Goal: Information Seeking & Learning: Learn about a topic

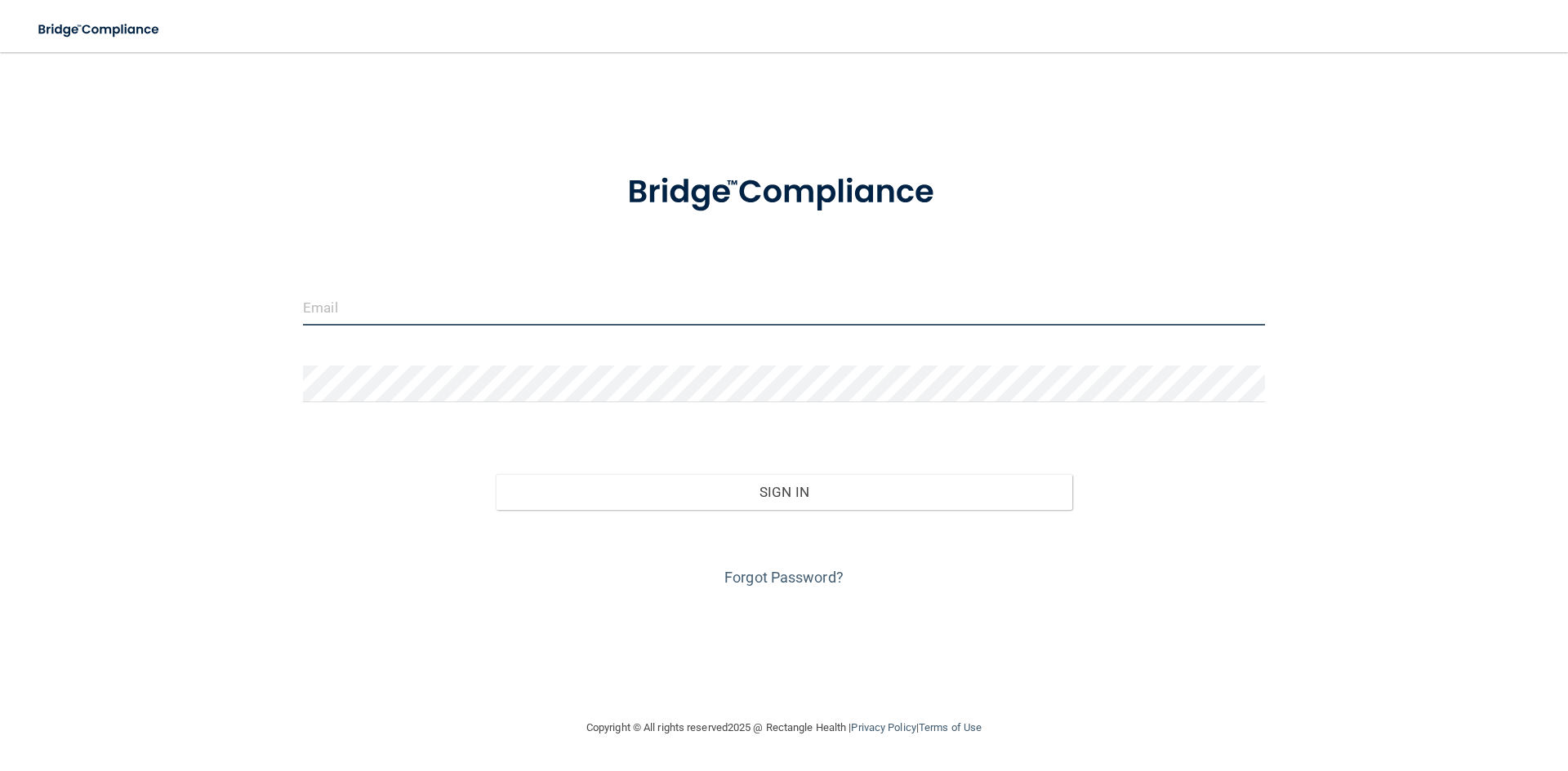
click at [575, 293] on input "email" at bounding box center [783, 307] width 961 height 37
type input "[EMAIL_ADDRESS][DOMAIN_NAME]"
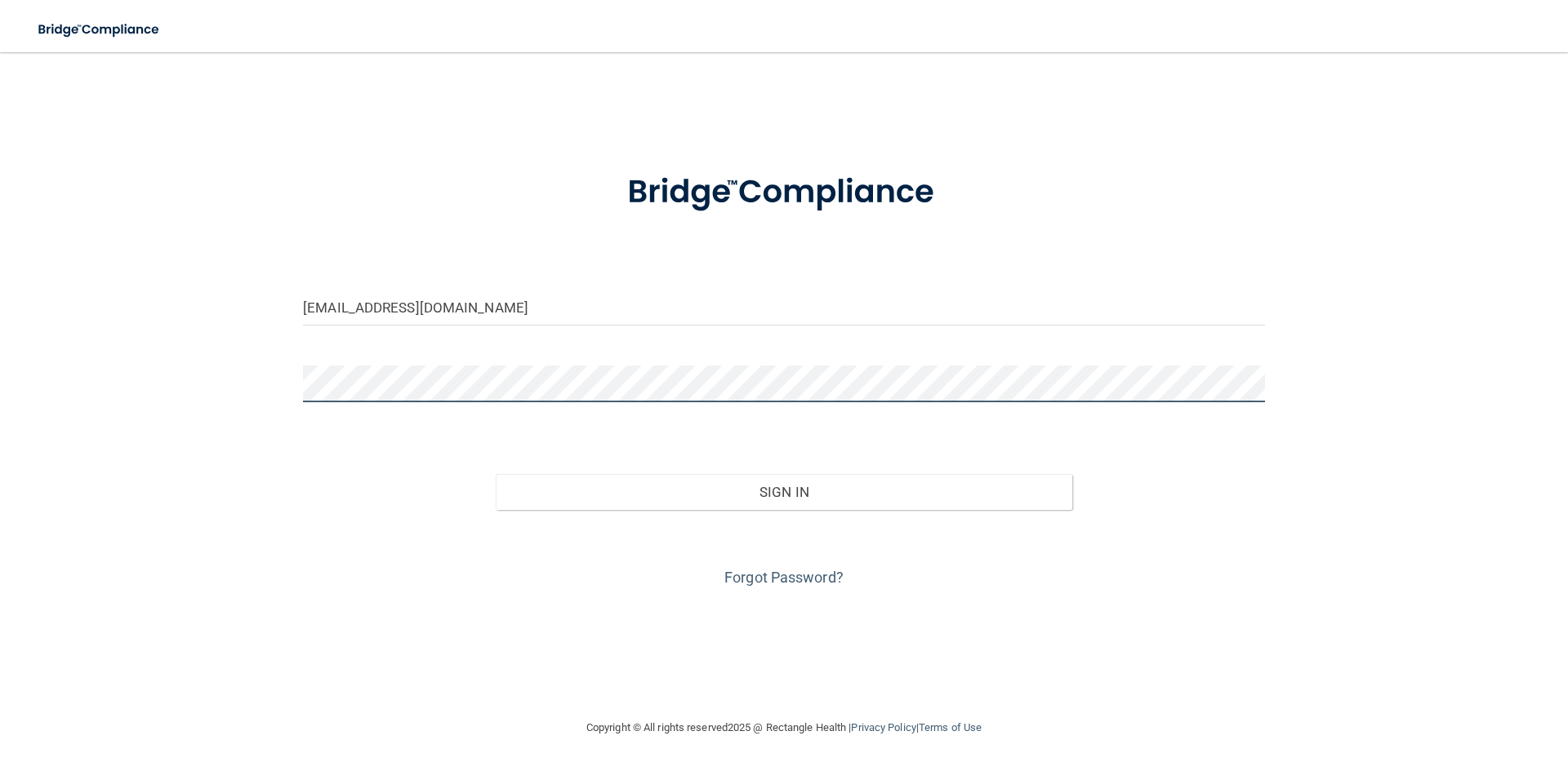
click at [496, 474] on button "Sign In" at bounding box center [784, 492] width 578 height 36
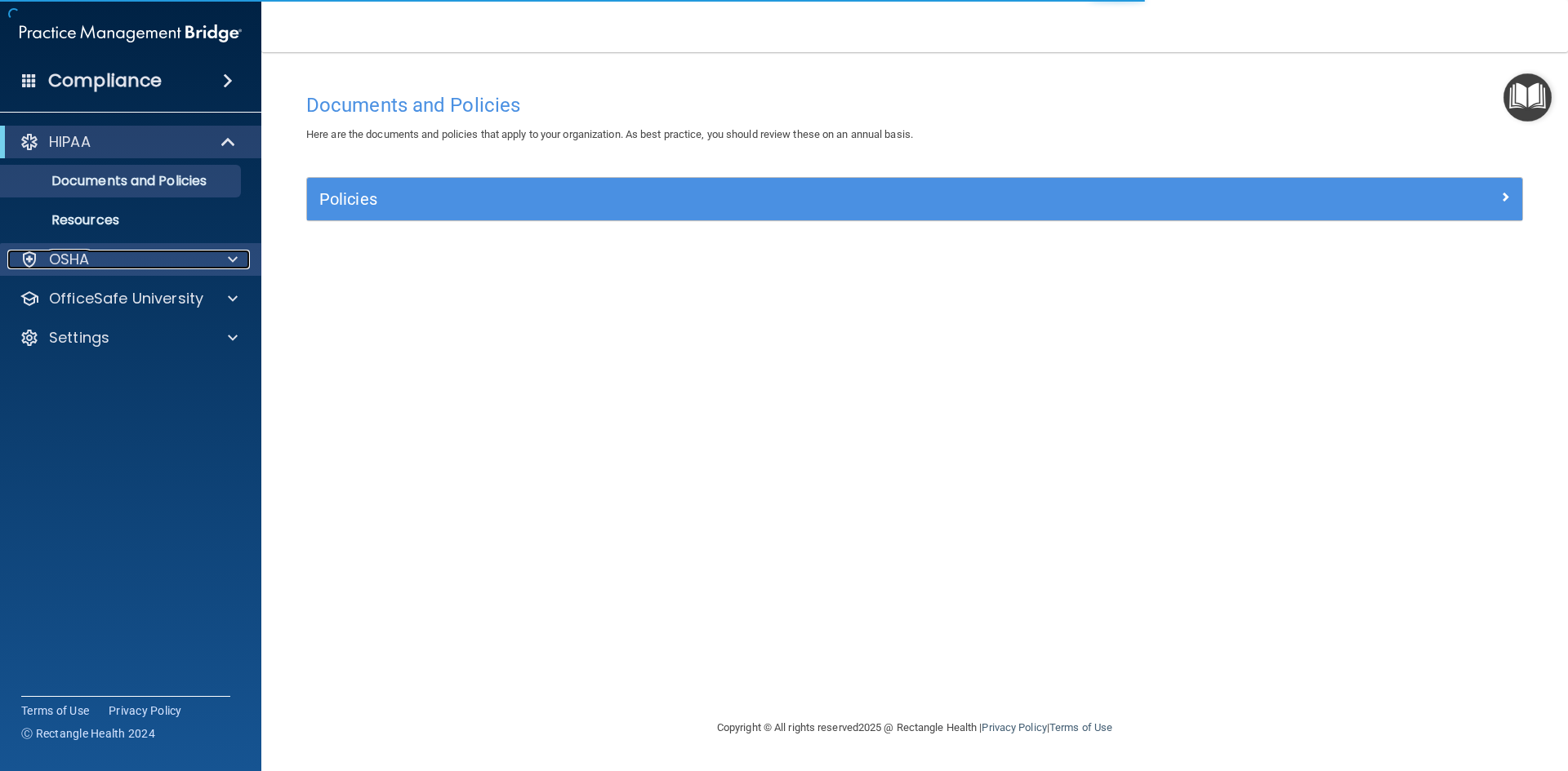
click at [142, 263] on div "OSHA" at bounding box center [109, 259] width 203 height 19
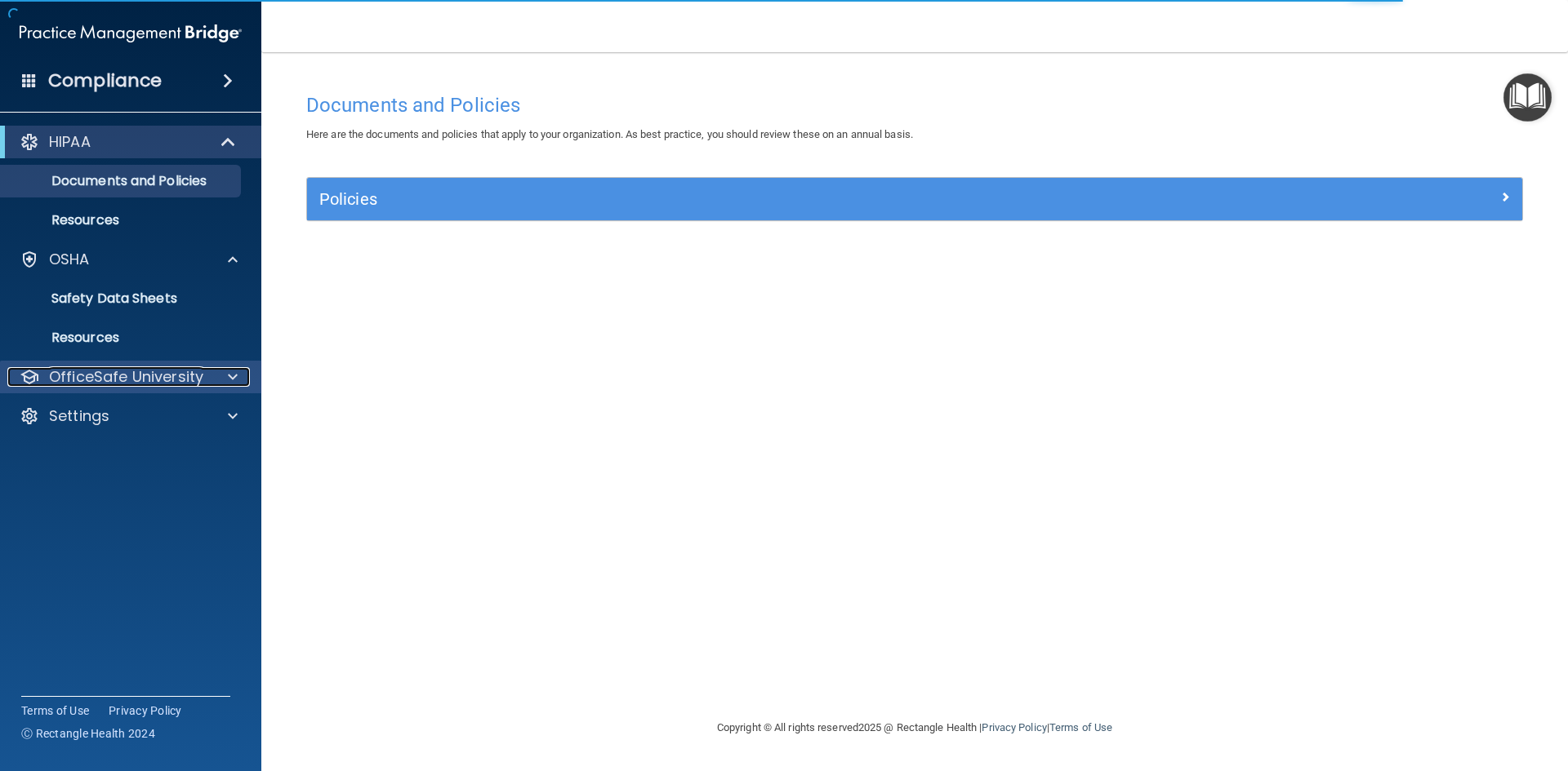
click at [206, 376] on div "OfficeSafe University" at bounding box center [109, 377] width 203 height 19
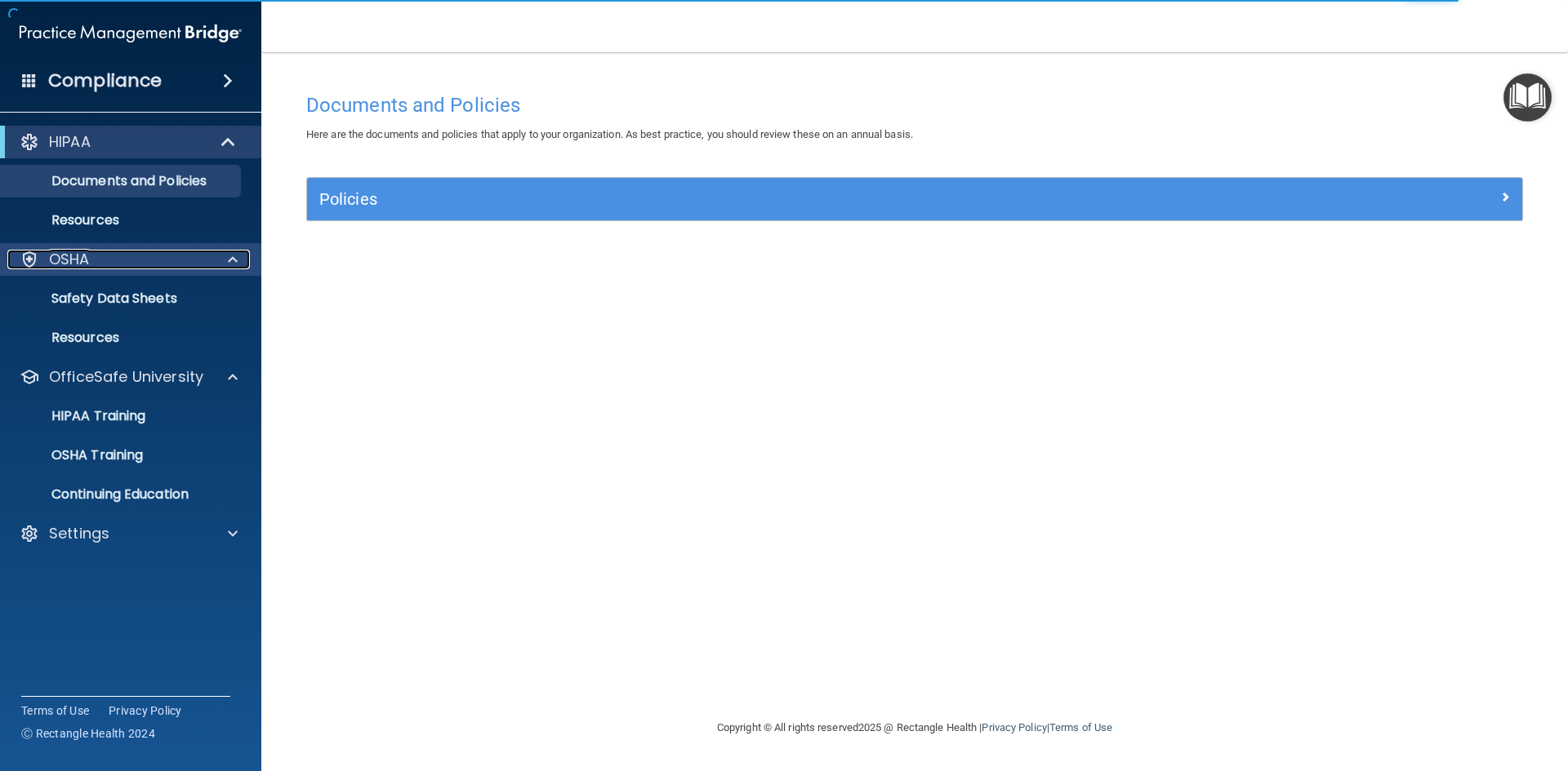
click at [233, 268] on span at bounding box center [232, 259] width 10 height 19
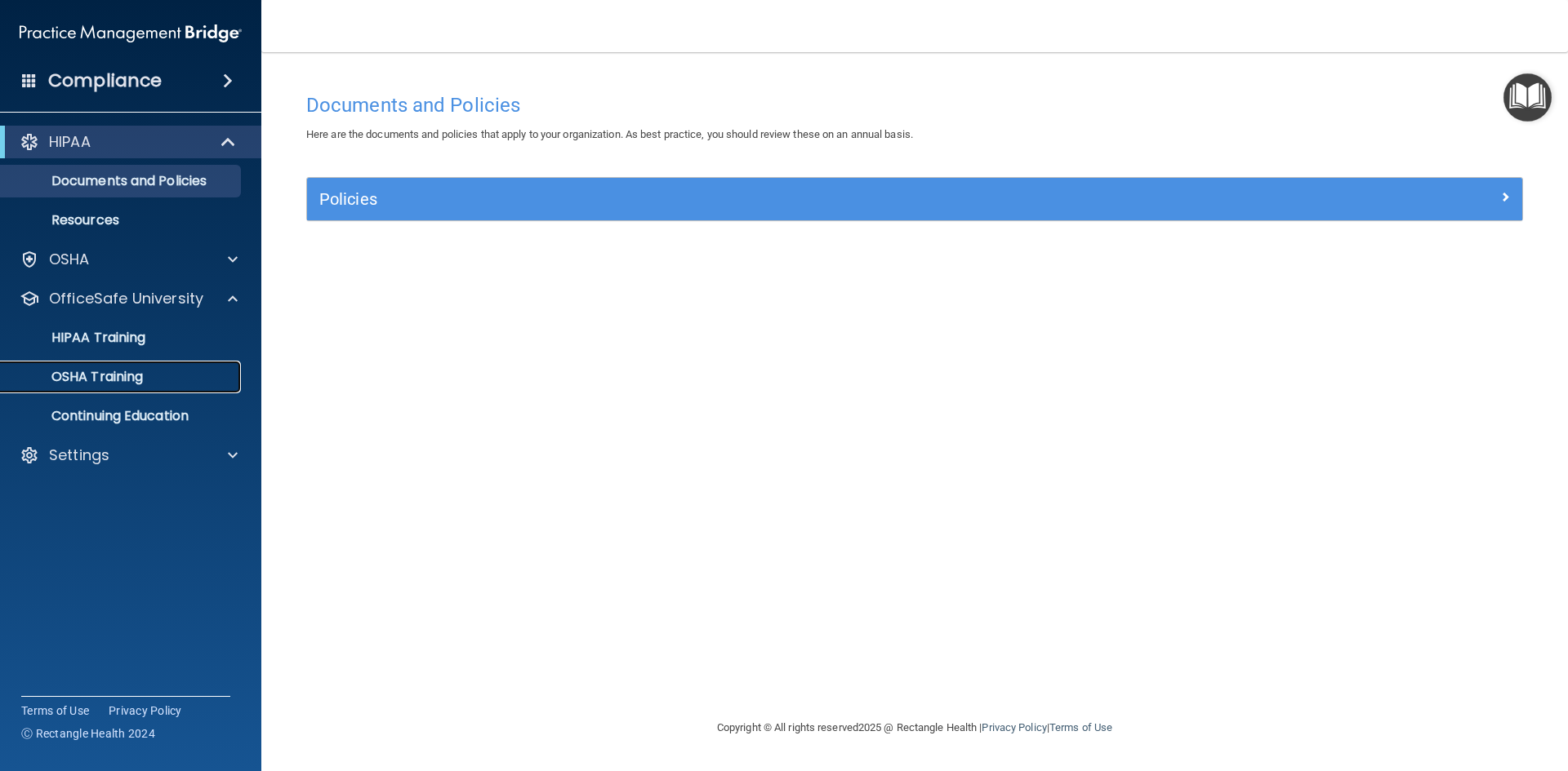
click at [142, 380] on p "OSHA Training" at bounding box center [76, 377] width 132 height 16
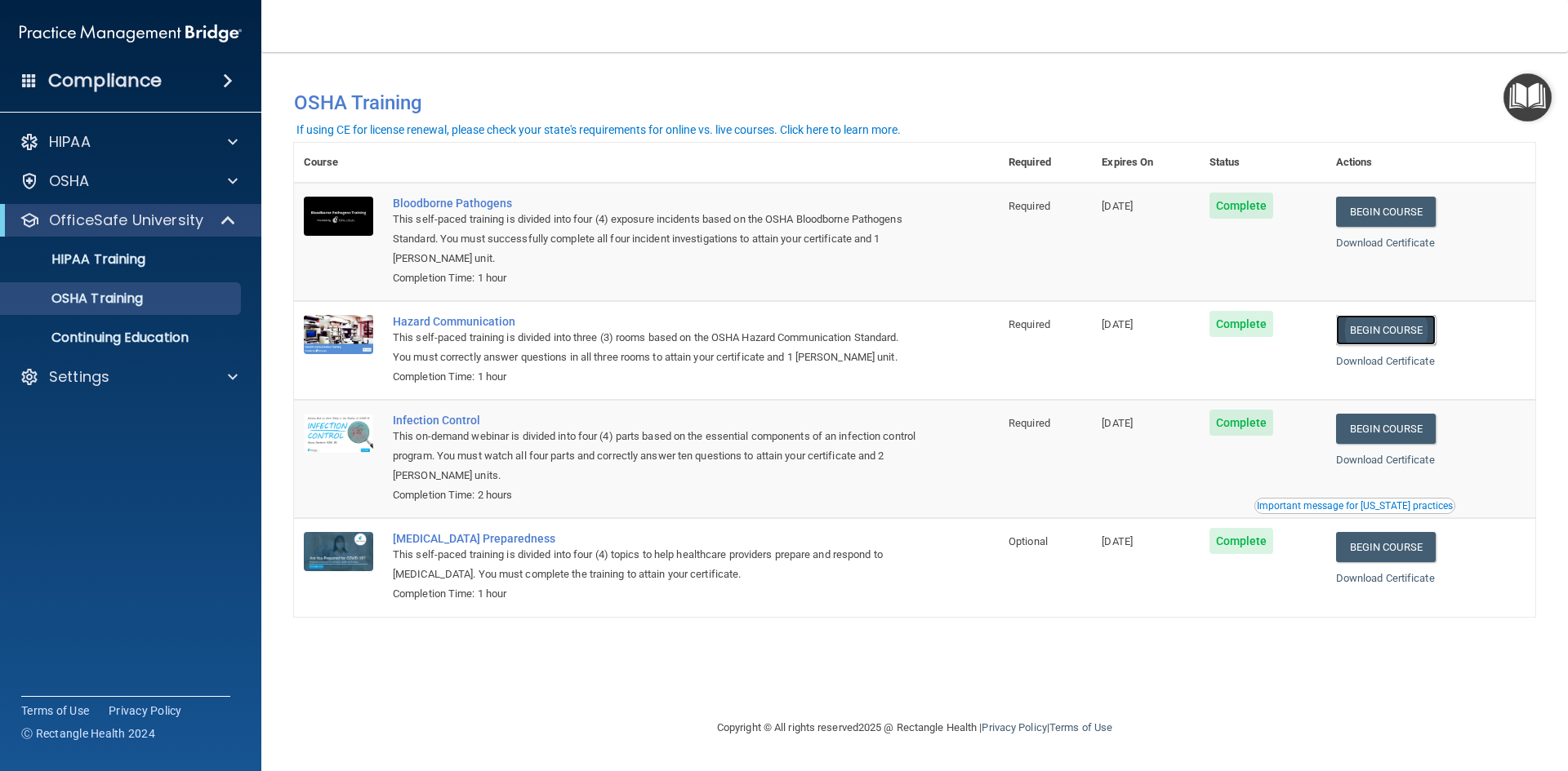
click at [1404, 332] on link "Begin Course" at bounding box center [1385, 330] width 99 height 30
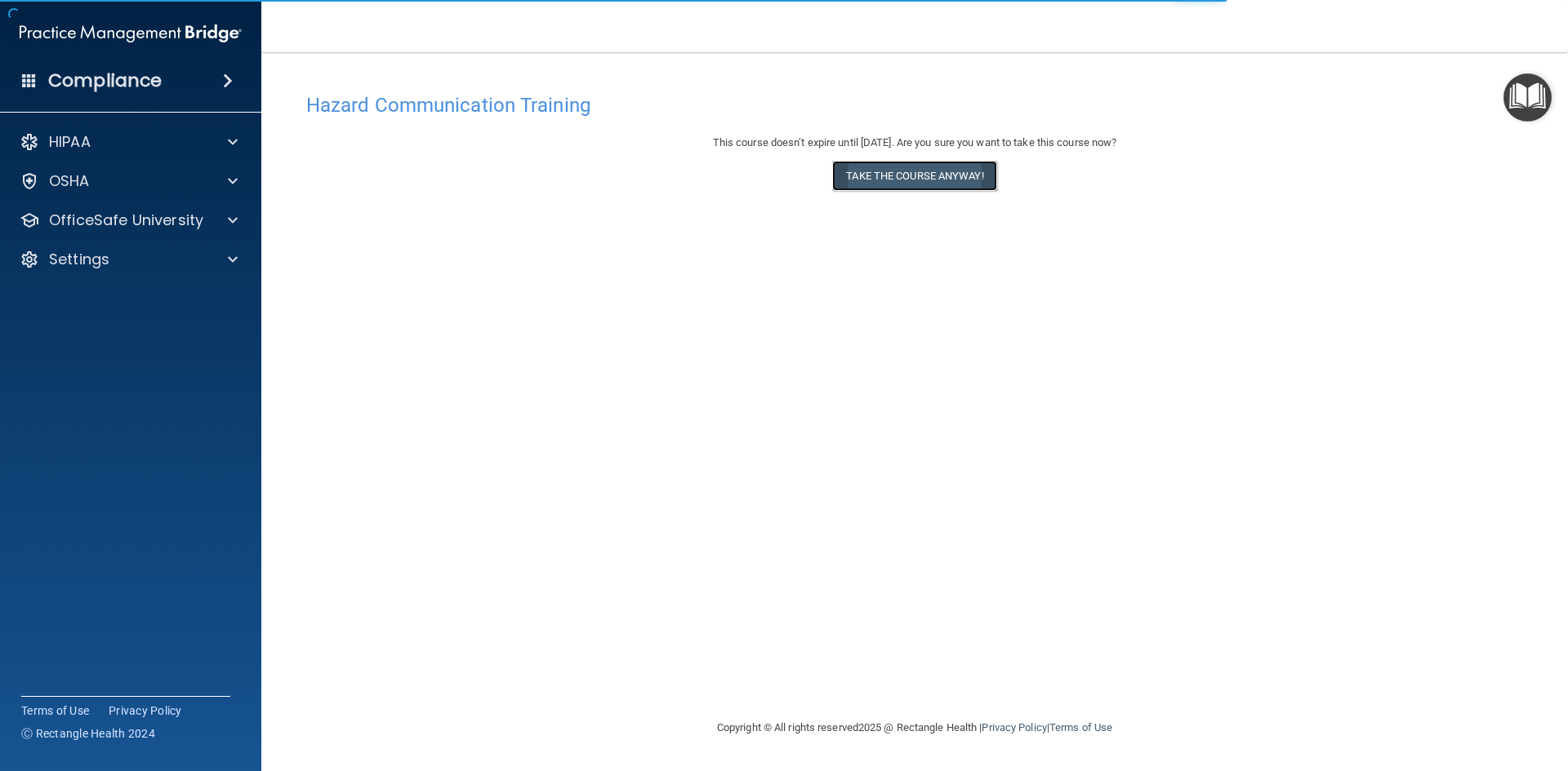
click at [945, 185] on button "Take the course anyway!" at bounding box center [914, 175] width 164 height 30
